Goal: Information Seeking & Learning: Learn about a topic

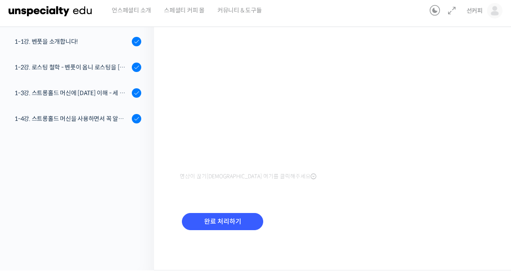
scroll to position [452, 0]
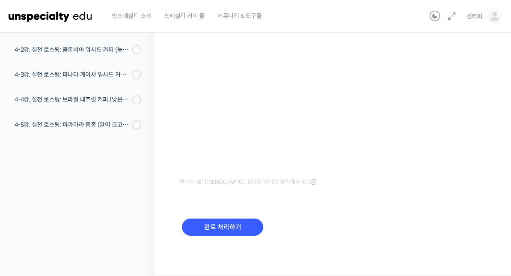
click at [230, 231] on input "완료 처리하기" at bounding box center [222, 227] width 81 height 18
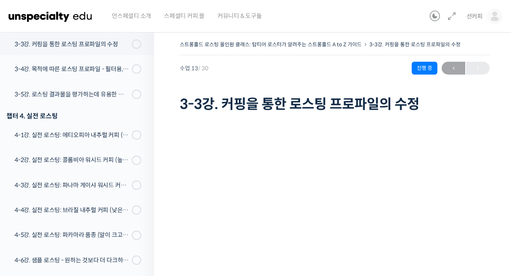
click at [452, 68] on span "←" at bounding box center [454, 68] width 24 height 12
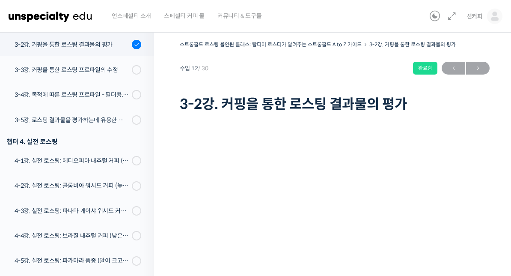
click at [478, 73] on span "→" at bounding box center [478, 68] width 24 height 12
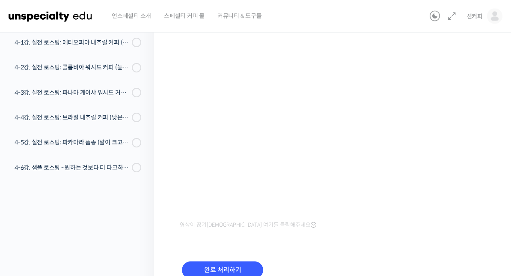
scroll to position [93, 0]
click at [253, 261] on input "완료 처리하기" at bounding box center [222, 270] width 81 height 18
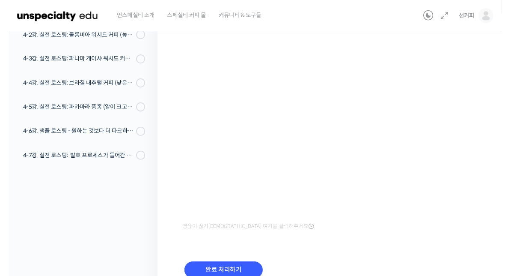
scroll to position [99, 0]
